Goal: Transaction & Acquisition: Download file/media

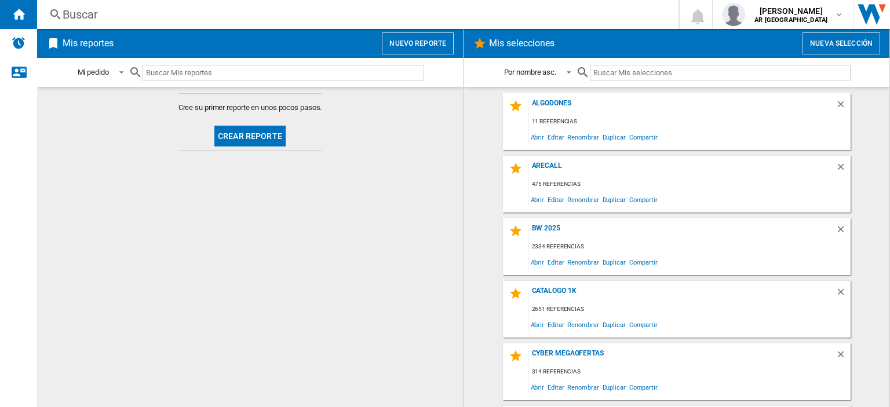
click at [647, 72] on input "text" at bounding box center [720, 73] width 260 height 16
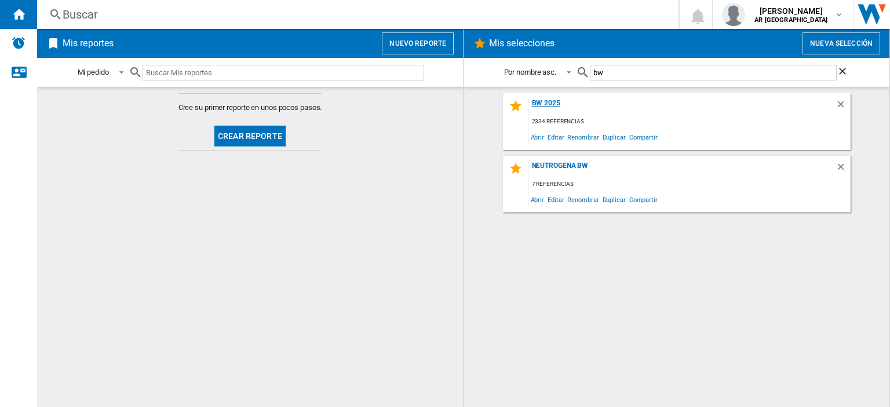
type input "bw"
click at [545, 102] on div "BW 2025" at bounding box center [682, 107] width 307 height 16
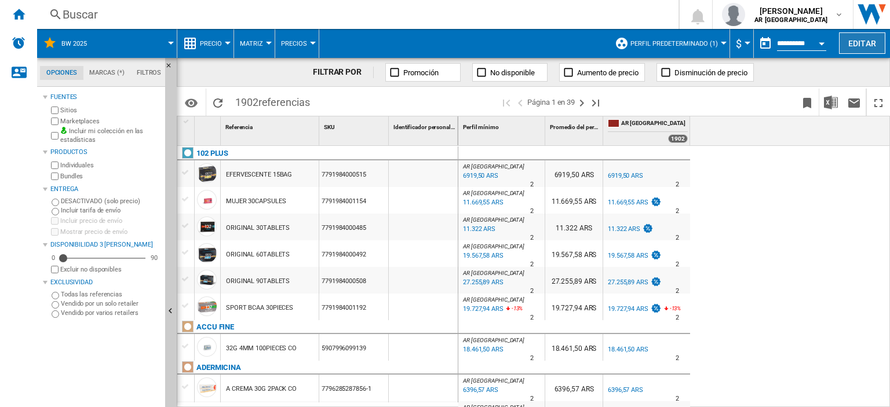
click at [864, 35] on button "Editar" at bounding box center [862, 42] width 46 height 21
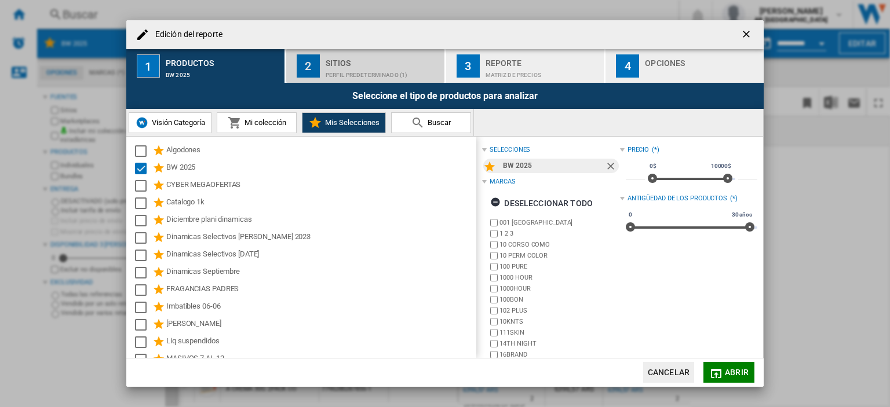
click at [377, 76] on div "Perfil predeterminado (1)" at bounding box center [383, 72] width 114 height 12
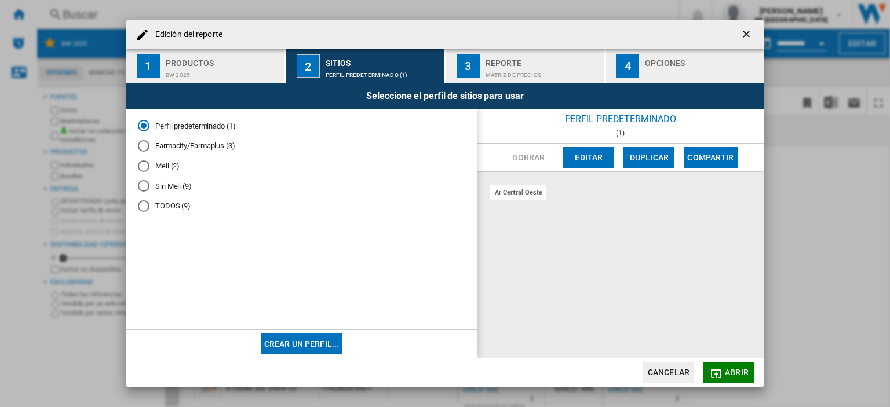
click at [144, 187] on div "Sin Meli (9)" at bounding box center [144, 186] width 12 height 12
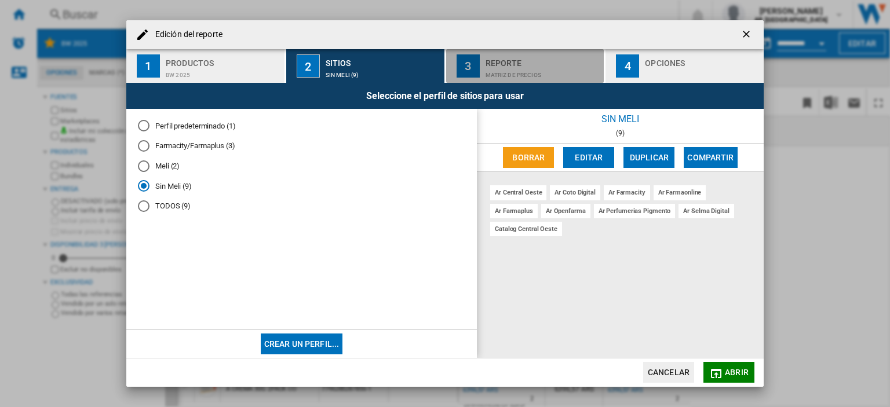
click at [559, 83] on button "3 Reporte Matriz de precios" at bounding box center [525, 66] width 159 height 34
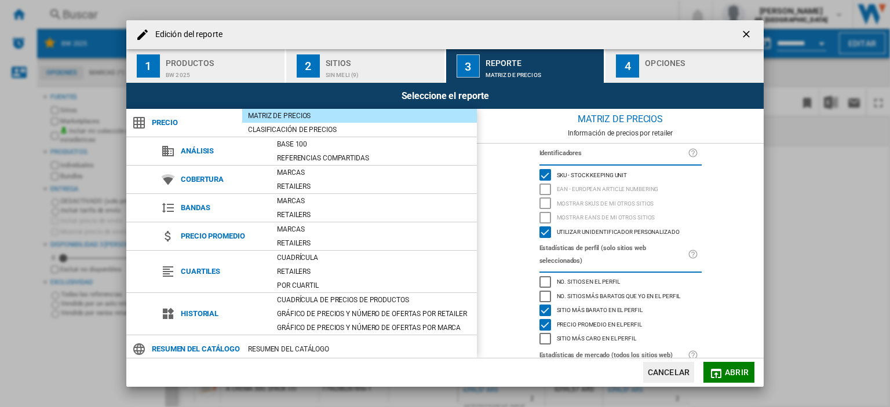
click at [687, 50] on button "4 Opciones" at bounding box center [685, 66] width 158 height 34
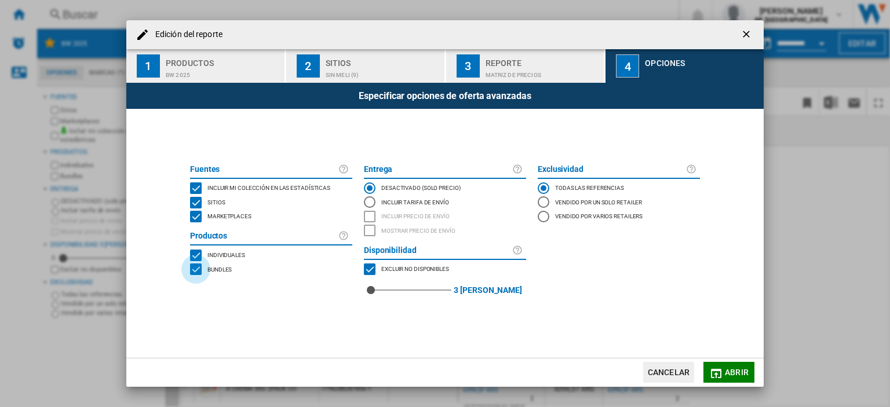
click at [195, 271] on div "BUNDLES" at bounding box center [196, 270] width 12 height 12
click at [194, 212] on div "MARKETPLACES" at bounding box center [196, 217] width 12 height 12
click at [750, 370] on button "Abrir" at bounding box center [729, 372] width 51 height 21
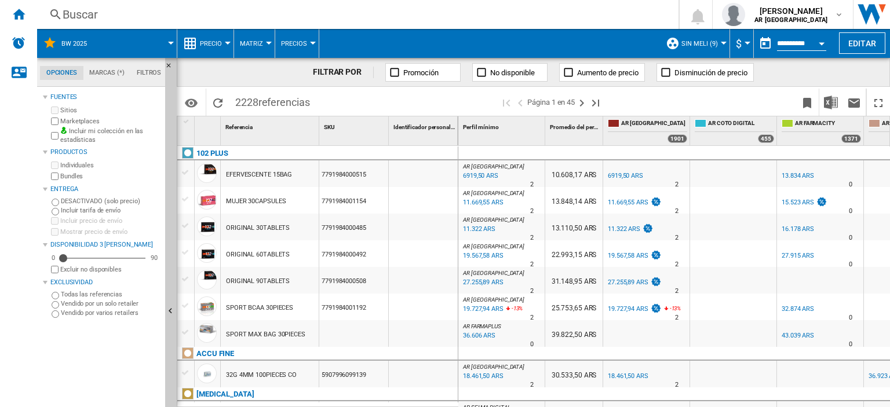
click at [270, 42] on div at bounding box center [269, 43] width 6 height 3
click at [230, 41] on md-backdrop at bounding box center [445, 203] width 890 height 407
click at [229, 41] on md-menu "Precio Precio Matriz de precios Clasificación de precios Análisis Base 100 Refe…" at bounding box center [205, 43] width 57 height 29
click at [225, 41] on button "Precio" at bounding box center [214, 43] width 28 height 29
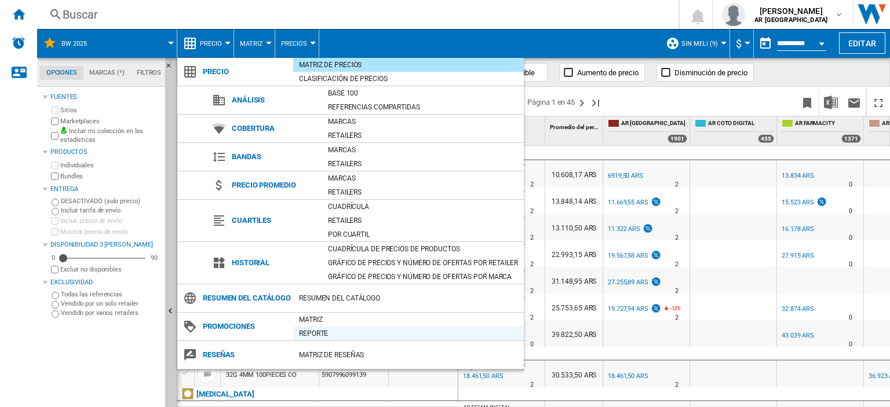
click at [330, 340] on div "Reporte" at bounding box center [408, 334] width 231 height 12
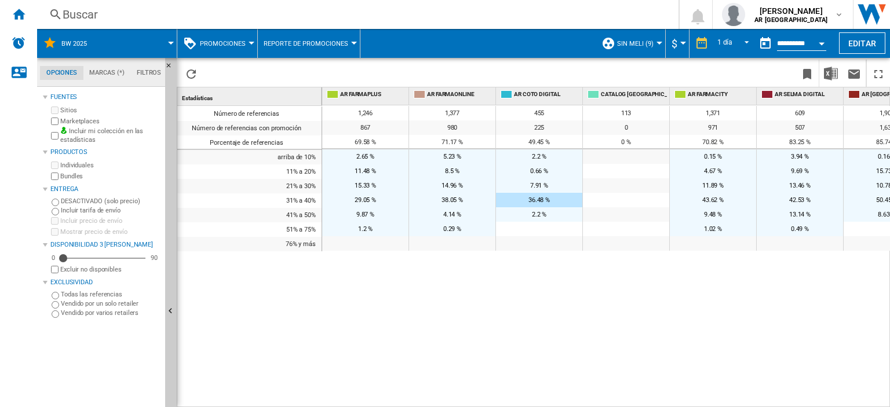
click at [250, 37] on button "Promociones" at bounding box center [226, 43] width 52 height 29
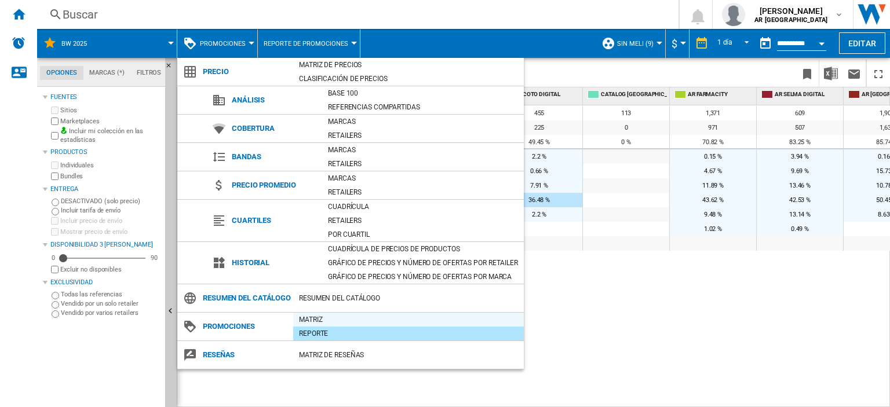
click at [343, 326] on div "Matriz" at bounding box center [408, 320] width 231 height 12
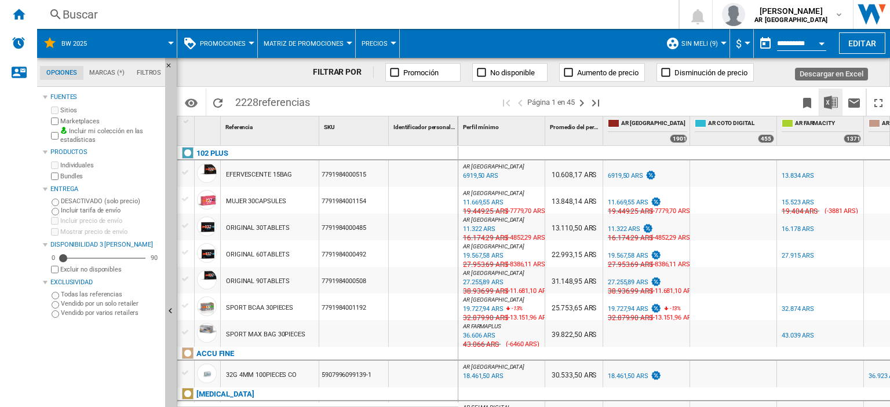
click at [832, 101] on img "Descargar en Excel" at bounding box center [831, 103] width 14 height 14
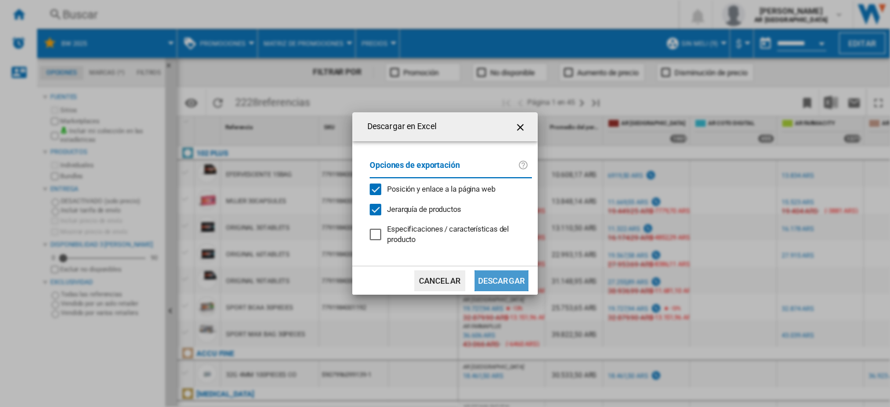
click at [499, 276] on button "Descargar" at bounding box center [502, 281] width 54 height 21
